Goal: Task Accomplishment & Management: Manage account settings

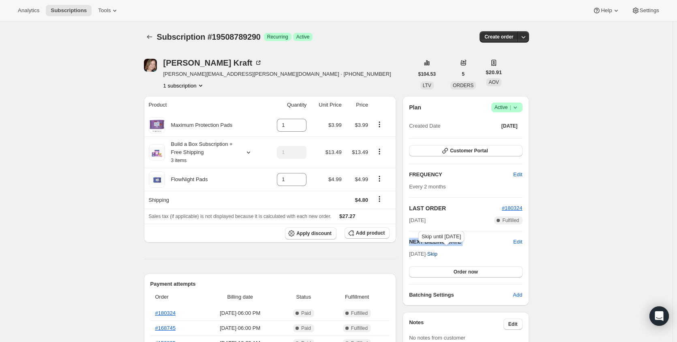
copy div "NEXT BILLING DATE Edit"
drag, startPoint x: 410, startPoint y: 251, endPoint x: 438, endPoint y: 253, distance: 27.3
click at [438, 253] on div "Plan Success Active | Created Date Mar 18, 2025 Customer Portal FREQUENCY Edit …" at bounding box center [466, 201] width 126 height 210
click at [526, 41] on button "button" at bounding box center [523, 36] width 11 height 11
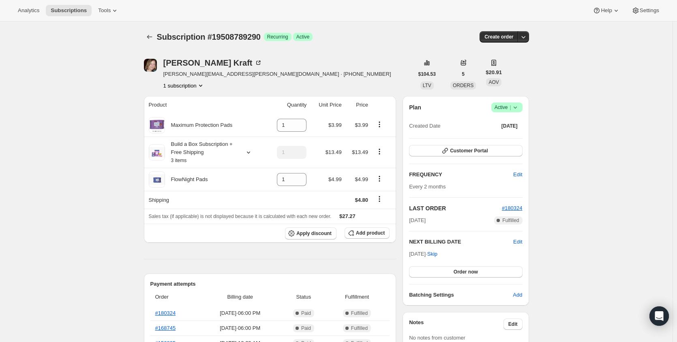
click at [522, 108] on span "Success Active |" at bounding box center [506, 108] width 31 height 10
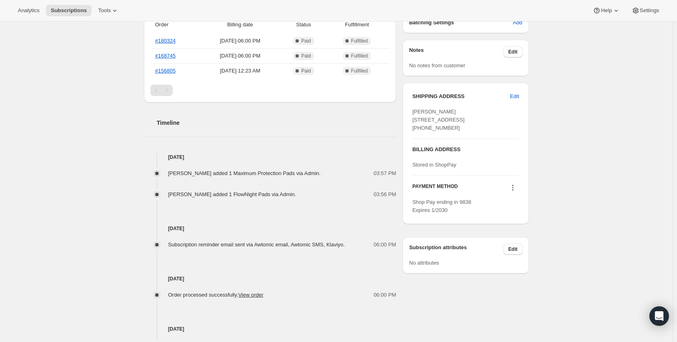
scroll to position [284, 0]
